Goal: Task Accomplishment & Management: Use online tool/utility

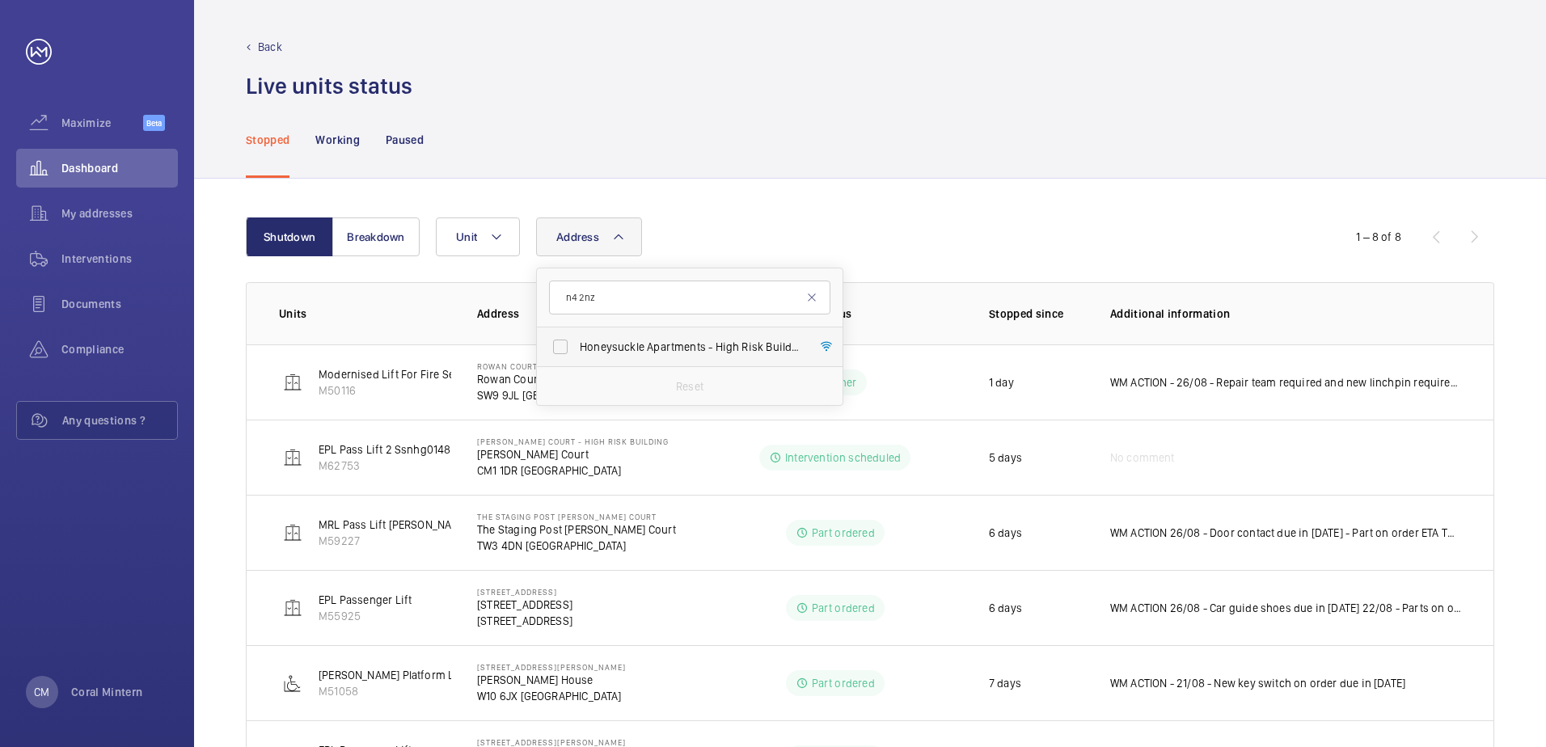
type input "n4 2nz"
click at [670, 348] on span "Honeysuckle Apartments - High Risk Building - [GEOGRAPHIC_DATA]" at bounding box center [691, 347] width 222 height 16
click at [577, 348] on input "Honeysuckle Apartments - High Risk Building - [GEOGRAPHIC_DATA]" at bounding box center [560, 347] width 32 height 32
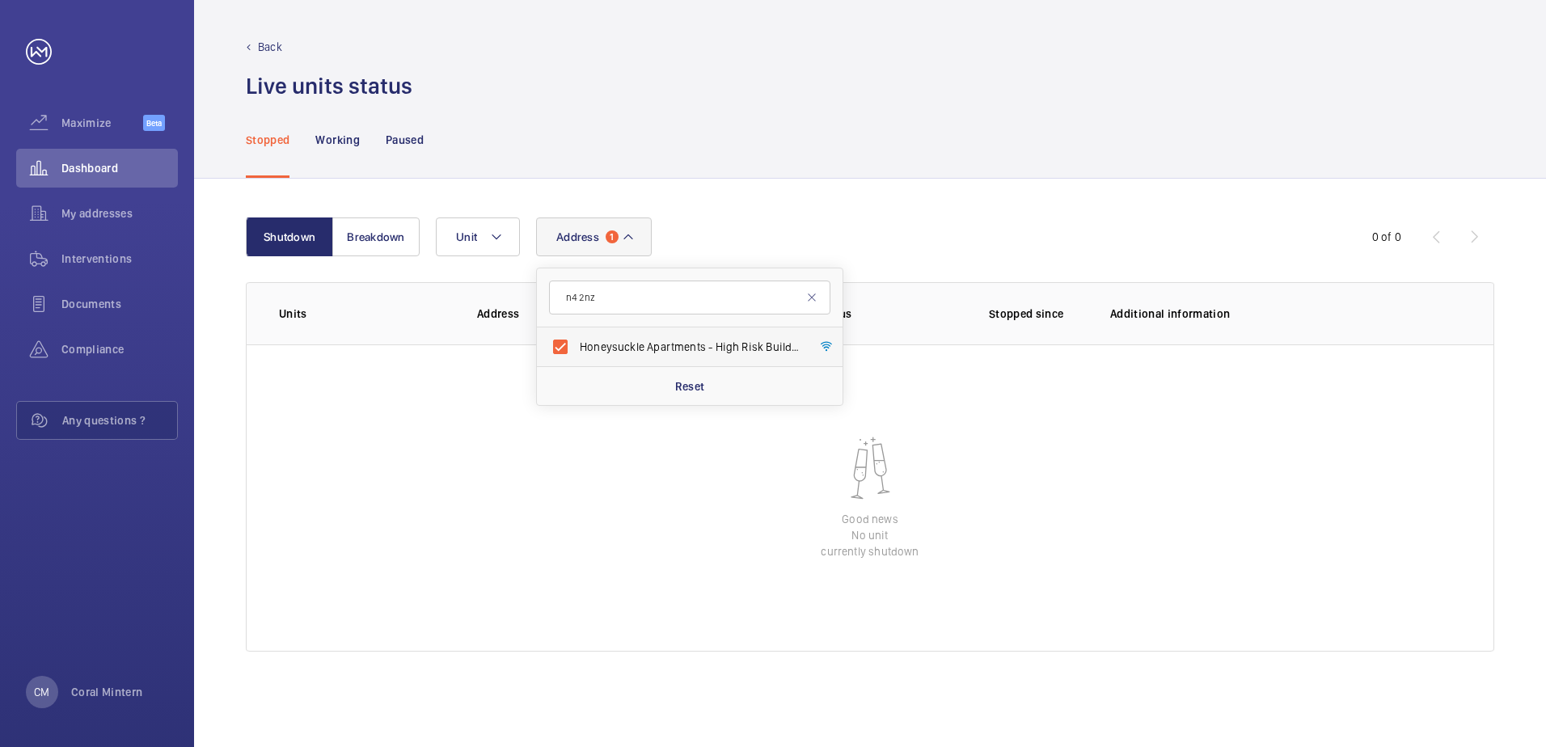
click at [649, 339] on span "Honeysuckle Apartments - High Risk Building - [GEOGRAPHIC_DATA]" at bounding box center [691, 347] width 222 height 16
click at [577, 339] on input "Honeysuckle Apartments - High Risk Building - [GEOGRAPHIC_DATA]" at bounding box center [560, 347] width 32 height 32
checkbox input "false"
